Goal: Go to known website: Access a specific website the user already knows

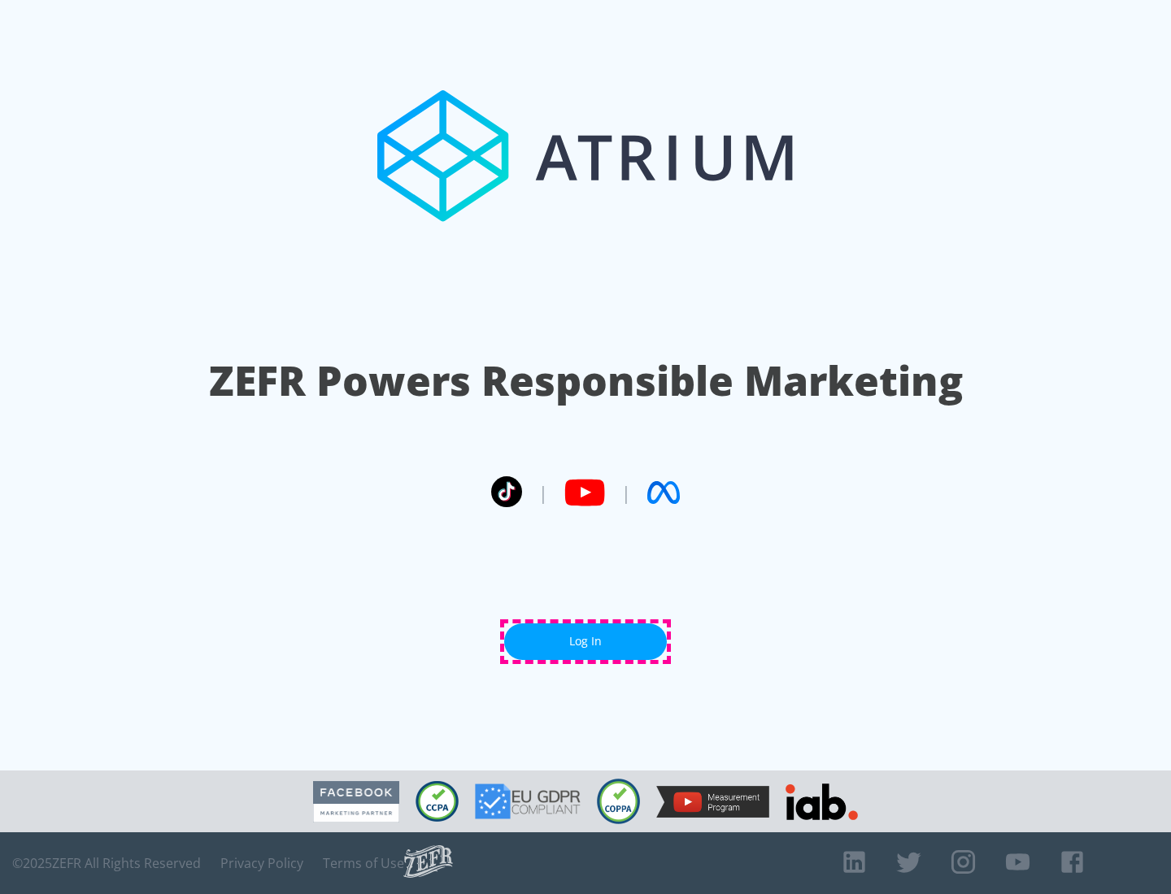
click at [585, 642] on link "Log In" at bounding box center [585, 642] width 163 height 37
